Goal: Information Seeking & Learning: Learn about a topic

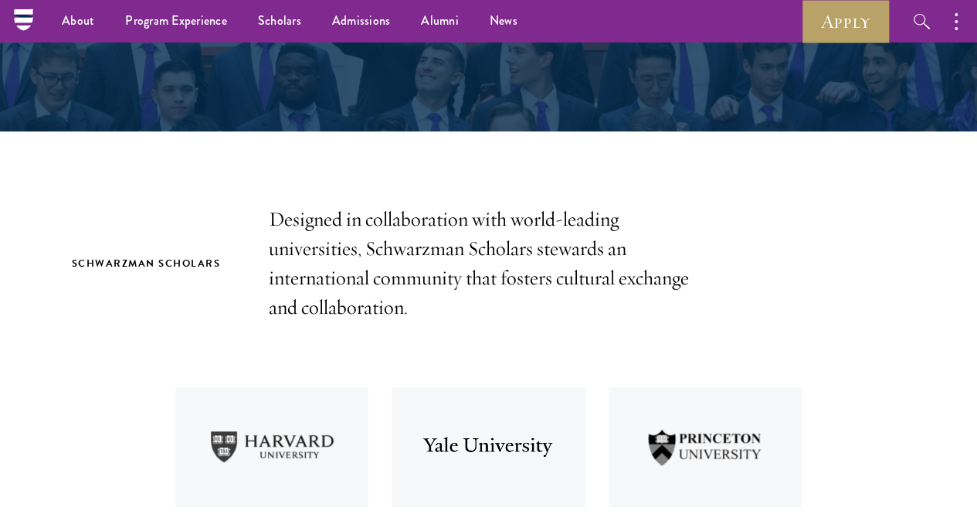
scroll to position [331, 0]
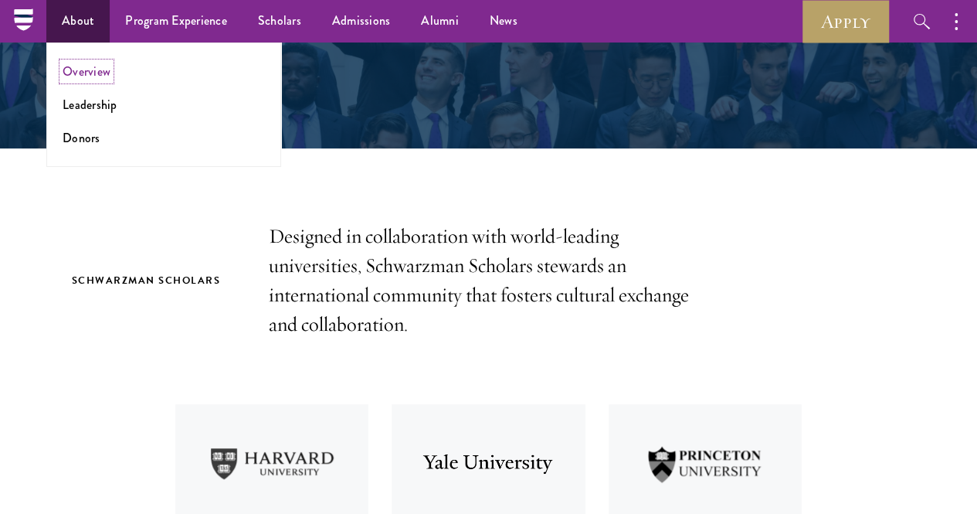
click at [99, 65] on link "Overview" at bounding box center [87, 72] width 48 height 18
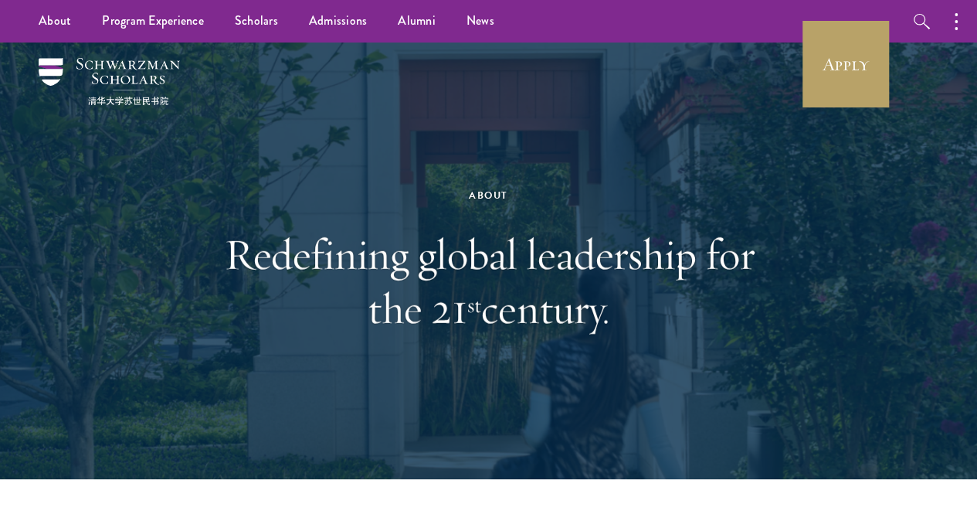
drag, startPoint x: 986, startPoint y: 32, endPoint x: 938, endPoint y: -4, distance: 59.6
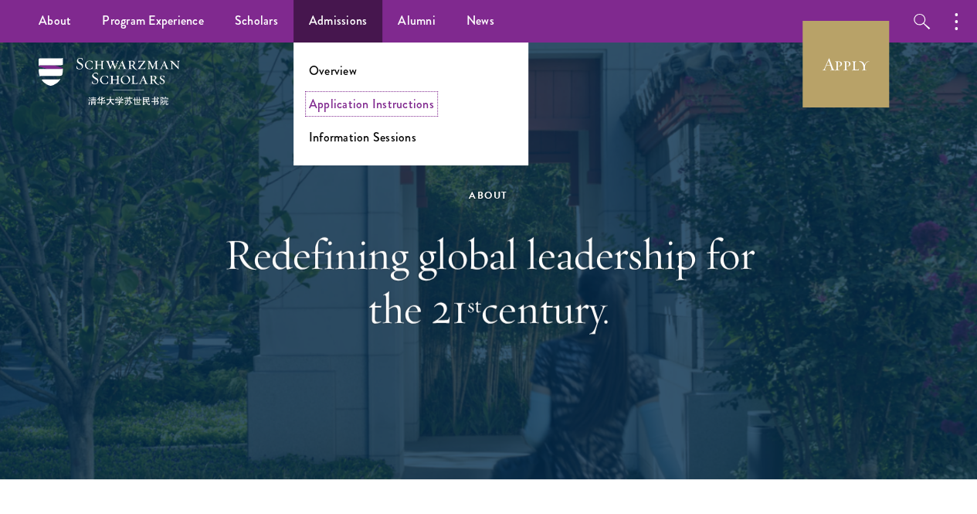
click at [351, 99] on link "Application Instructions" at bounding box center [371, 104] width 125 height 18
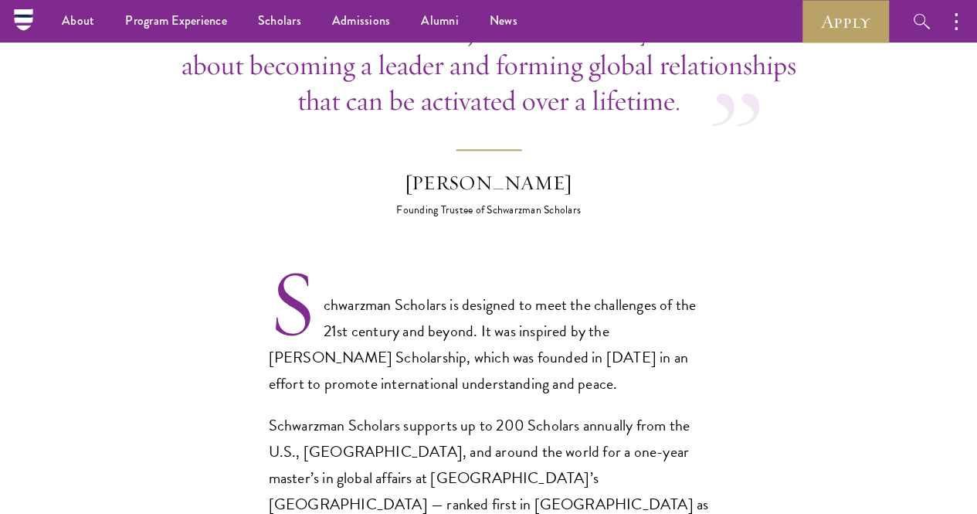
scroll to position [721, 0]
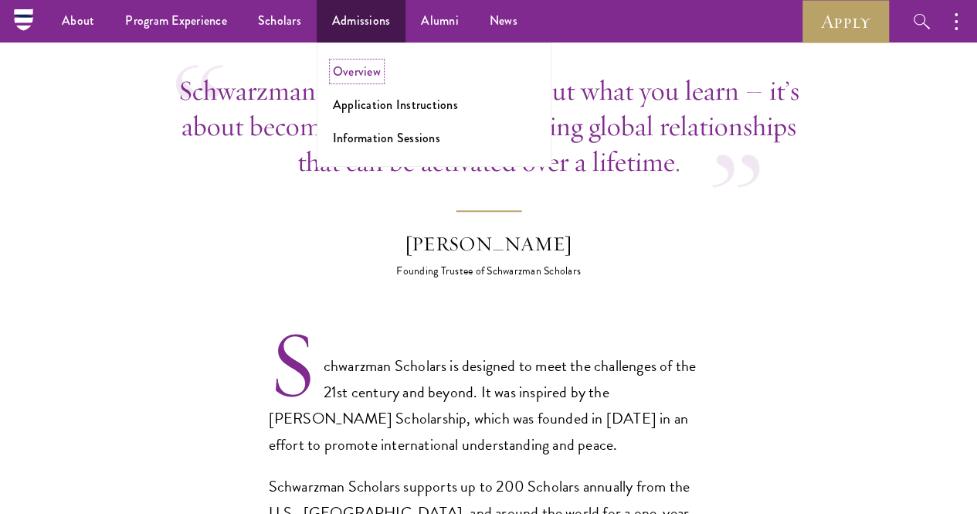
click at [345, 73] on link "Overview" at bounding box center [357, 72] width 48 height 18
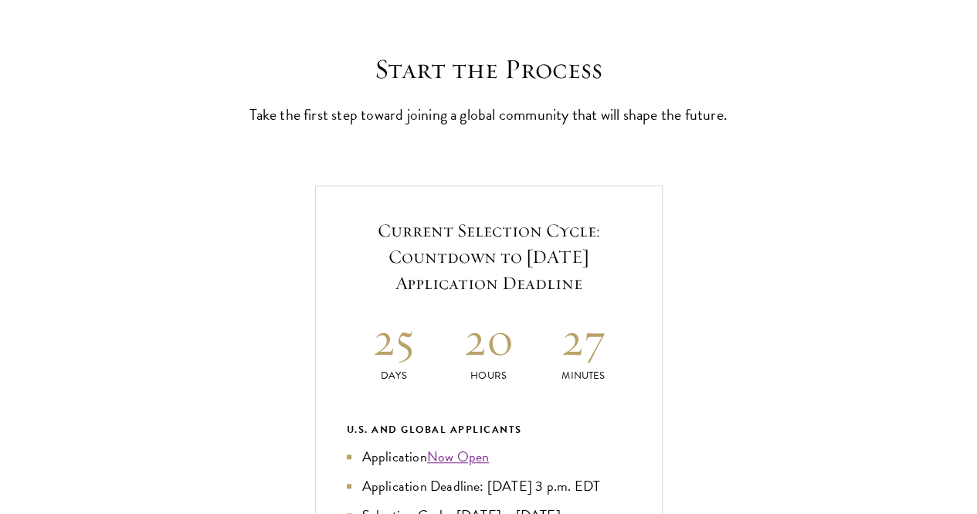
scroll to position [545, 0]
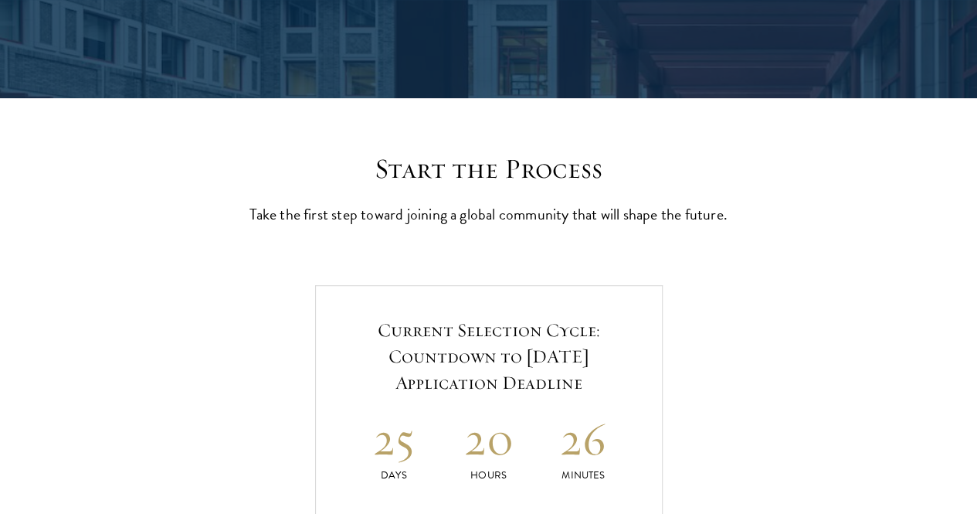
scroll to position [358, 0]
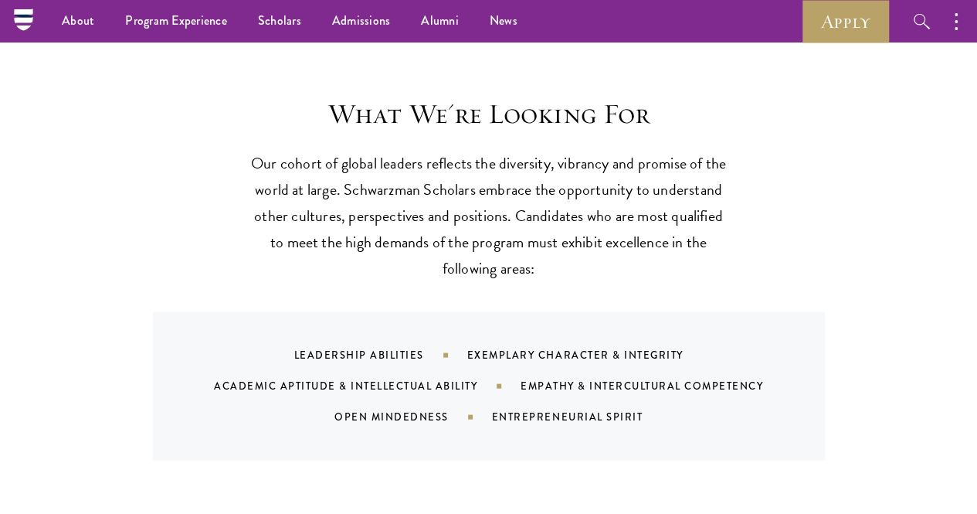
scroll to position [1359, 0]
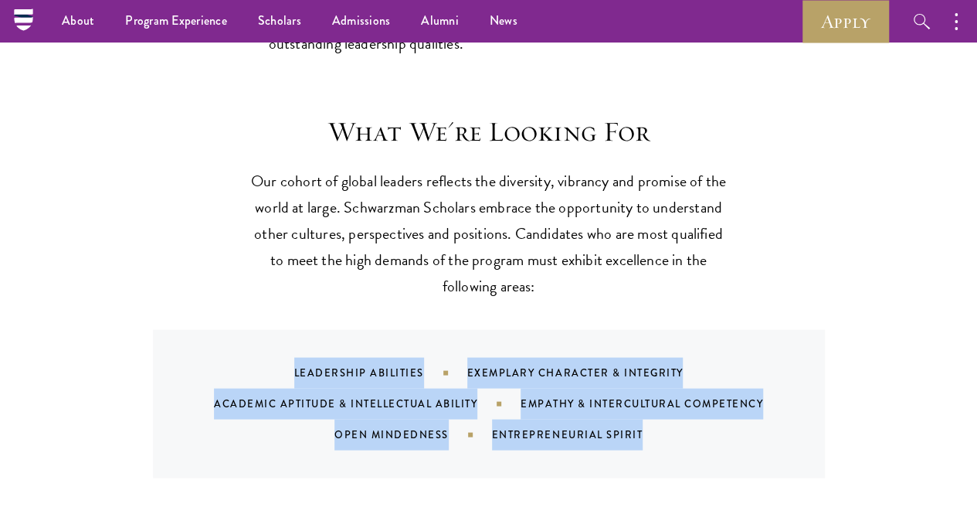
drag, startPoint x: 284, startPoint y: 349, endPoint x: 890, endPoint y: 397, distance: 607.5
click at [890, 397] on section "What We're Looking For Our cohort of global leaders reflects the diversity, vib…" at bounding box center [488, 295] width 977 height 363
copy div "Leadership Abilities Exemplary Character & Integrity Academic Aptitude & Intell…"
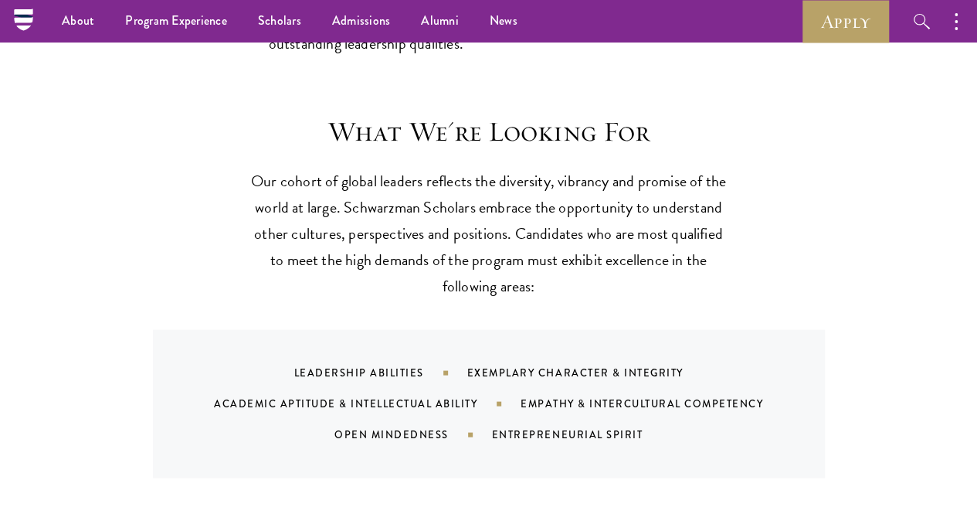
click at [760, 240] on div "What We're Looking For Our cohort of global leaders reflects the diversity, vib…" at bounding box center [489, 295] width 834 height 363
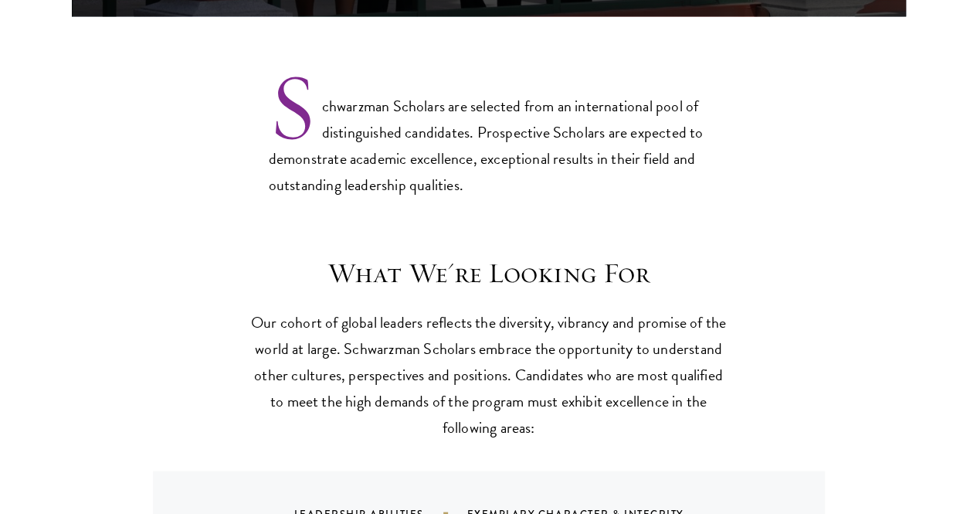
scroll to position [1127, 0]
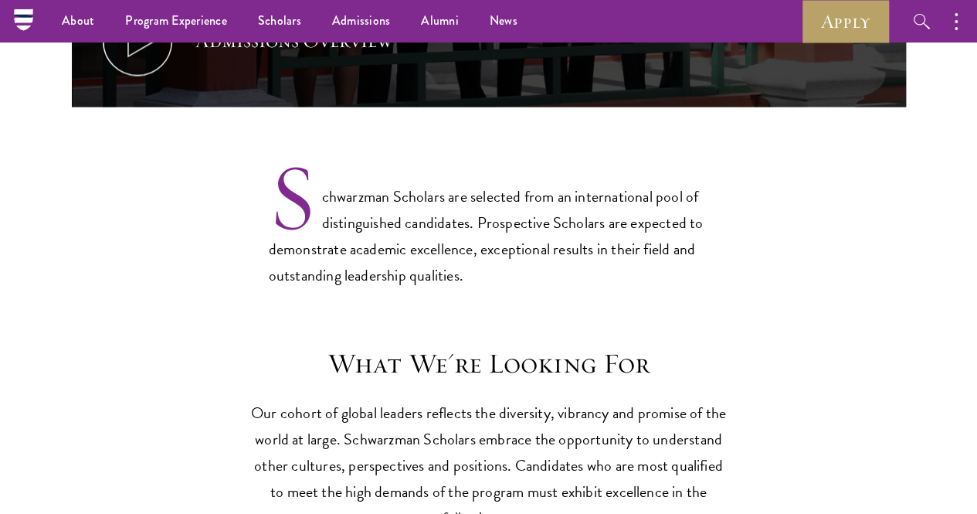
drag, startPoint x: 976, startPoint y: 96, endPoint x: 975, endPoint y: 105, distance: 9.4
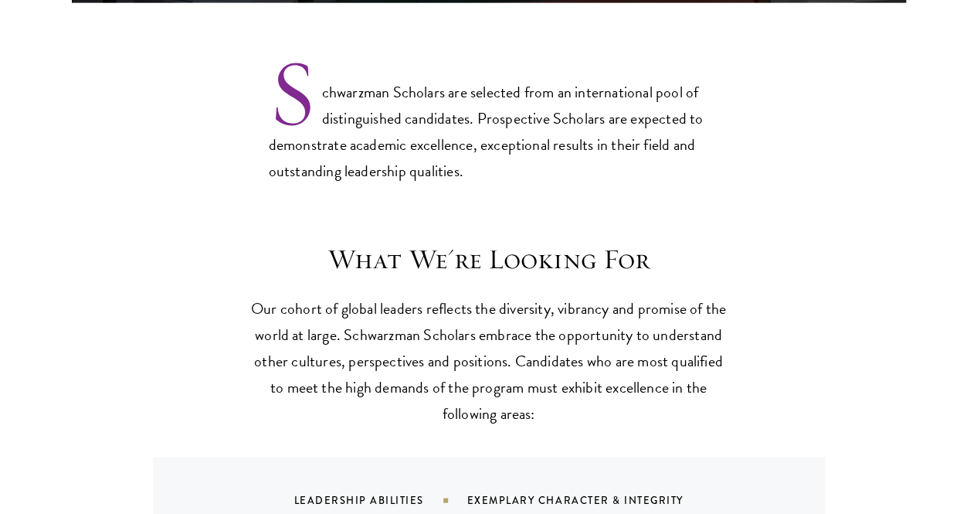
scroll to position [1241, 0]
